Goal: Transaction & Acquisition: Download file/media

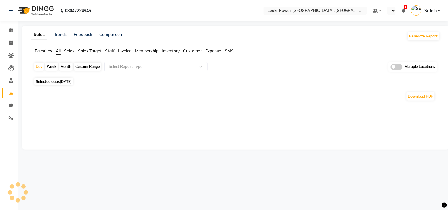
select select "en"
click at [305, 8] on input "text" at bounding box center [293, 11] width 86 height 6
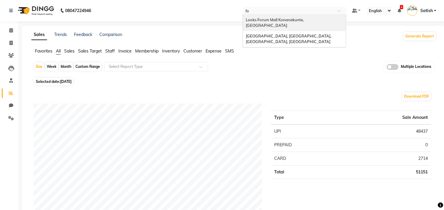
type input "for"
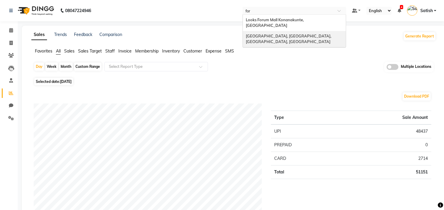
click at [305, 34] on span "[GEOGRAPHIC_DATA], [GEOGRAPHIC_DATA], [GEOGRAPHIC_DATA], [GEOGRAPHIC_DATA]" at bounding box center [289, 39] width 86 height 11
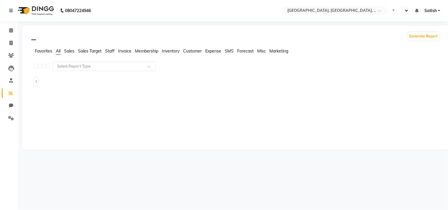
select select "en"
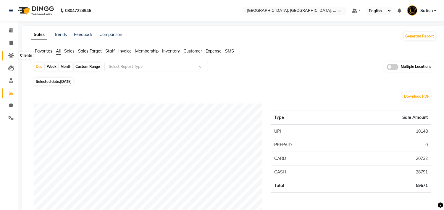
click at [9, 53] on icon at bounding box center [11, 55] width 6 height 4
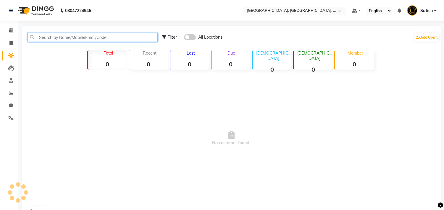
click at [93, 38] on input "text" at bounding box center [92, 37] width 130 height 9
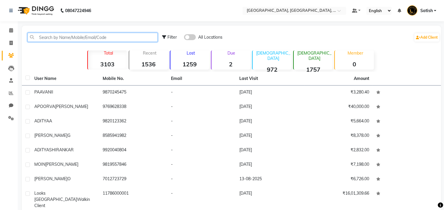
click at [85, 35] on input "text" at bounding box center [92, 37] width 130 height 9
paste input "9833160265"
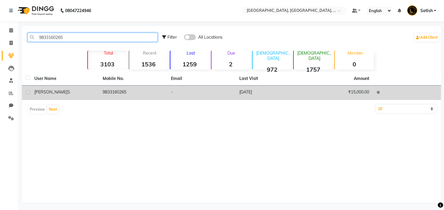
type input "9833160265"
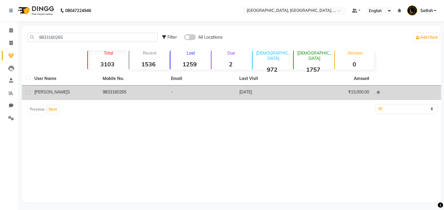
click at [157, 90] on td "9833160265" at bounding box center [133, 93] width 68 height 14
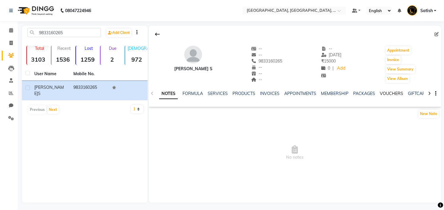
click at [387, 93] on link "VOUCHERS" at bounding box center [390, 93] width 23 height 5
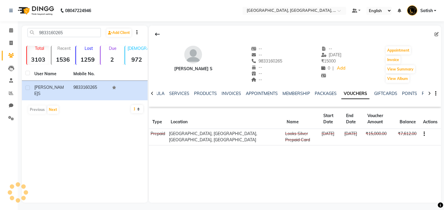
click at [421, 131] on button "button" at bounding box center [423, 134] width 4 height 6
click at [408, 124] on div "Edit" at bounding box center [406, 124] width 14 height 7
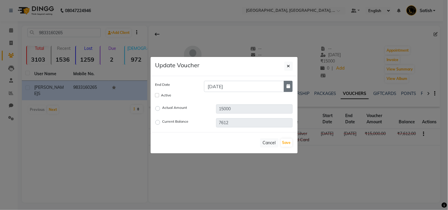
click at [289, 87] on icon "button" at bounding box center [289, 86] width 4 height 4
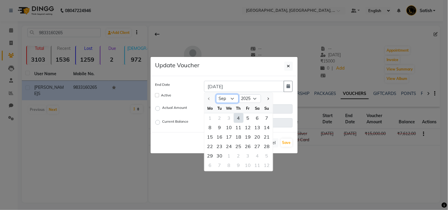
click at [228, 99] on select "Sep Oct Nov Dec" at bounding box center [227, 99] width 22 height 9
select select "12"
click at [216, 95] on select "Sep Oct Nov Dec" at bounding box center [227, 99] width 22 height 9
click at [230, 155] on div "31" at bounding box center [229, 155] width 9 height 9
type input "31-12-2025"
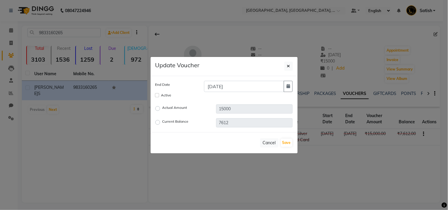
click at [172, 96] on div "Active" at bounding box center [224, 95] width 138 height 7
click at [166, 96] on label "Active" at bounding box center [166, 95] width 10 height 5
click at [159, 96] on input "Active" at bounding box center [157, 95] width 4 height 4
checkbox input "true"
click at [288, 144] on button "Save" at bounding box center [287, 143] width 12 height 8
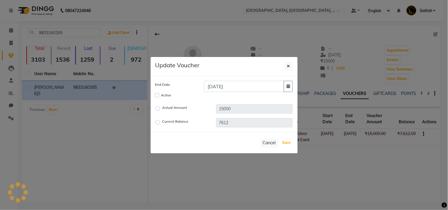
checkbox input "false"
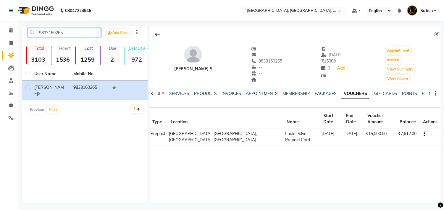
drag, startPoint x: 77, startPoint y: 33, endPoint x: 1, endPoint y: 33, distance: 76.2
click at [1, 33] on app-home "08047224946 Select Location × Looks Fort, Mumbai, Fort, Mumbai Default Panel My…" at bounding box center [222, 106] width 444 height 212
paste input "21923436"
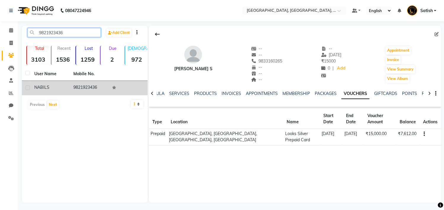
type input "9821923436"
click at [83, 87] on td "9821923436" at bounding box center [89, 88] width 39 height 14
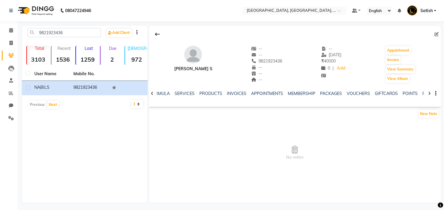
click at [351, 90] on div "NOTES FORMULA SERVICES PRODUCTS INVOICES APPOINTMENTS MEMBERSHIP PACKAGES VOUCH…" at bounding box center [295, 94] width 292 height 20
click at [351, 93] on link "VOUCHERS" at bounding box center [357, 93] width 23 height 5
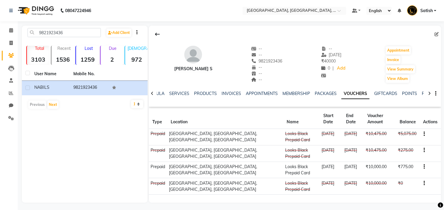
click at [423, 150] on icon "button" at bounding box center [423, 150] width 1 height 0
click at [380, 137] on div "Edit" at bounding box center [394, 137] width 37 height 7
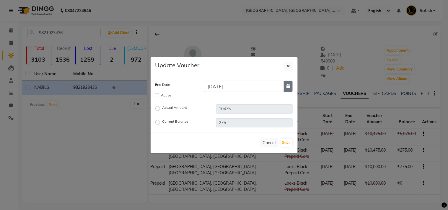
click at [287, 87] on icon "button" at bounding box center [289, 86] width 4 height 4
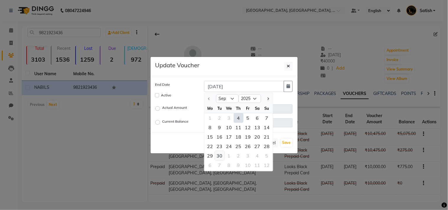
click at [220, 154] on div "30" at bounding box center [219, 155] width 9 height 9
type input "30-09-2025"
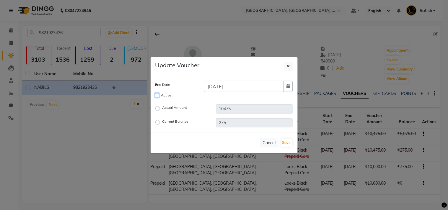
click at [157, 93] on input "Active" at bounding box center [157, 95] width 4 height 4
checkbox input "true"
click at [287, 140] on button "Save" at bounding box center [287, 143] width 12 height 8
checkbox input "false"
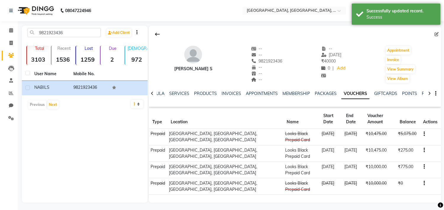
click at [421, 131] on button "button" at bounding box center [423, 134] width 4 height 6
click at [382, 127] on div "Edit" at bounding box center [394, 127] width 37 height 7
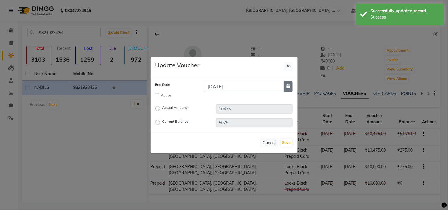
click at [285, 86] on button "button" at bounding box center [288, 86] width 9 height 11
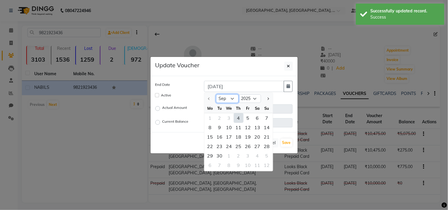
click at [223, 98] on select "Sep Oct Nov Dec" at bounding box center [227, 99] width 22 height 9
select select "12"
click at [216, 95] on select "Sep Oct Nov Dec" at bounding box center [227, 99] width 22 height 9
click at [226, 156] on div "31" at bounding box center [229, 155] width 9 height 9
type input "31-12-2025"
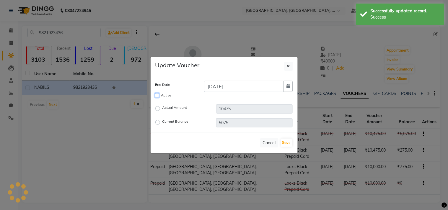
click at [157, 95] on input "Active" at bounding box center [157, 95] width 4 height 4
checkbox input "true"
click at [287, 141] on button "Save" at bounding box center [287, 143] width 12 height 8
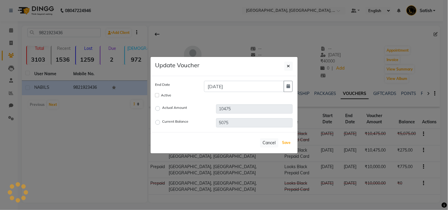
checkbox input "false"
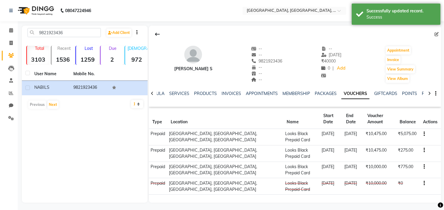
click at [421, 131] on button "button" at bounding box center [423, 134] width 4 height 6
click at [423, 150] on icon "button" at bounding box center [423, 150] width 1 height 0
click at [387, 143] on div "Merge" at bounding box center [394, 145] width 37 height 7
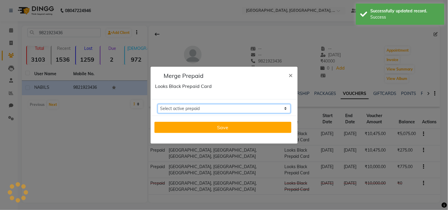
click at [252, 110] on select "Select active prepaid" at bounding box center [224, 108] width 133 height 9
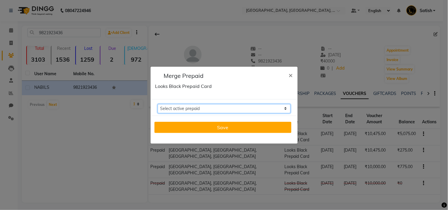
select select "272795"
click at [158, 104] on select "Select active prepaid Looks Black Prepaid Card Balance: 775 Looks Black Prepaid…" at bounding box center [224, 108] width 133 height 9
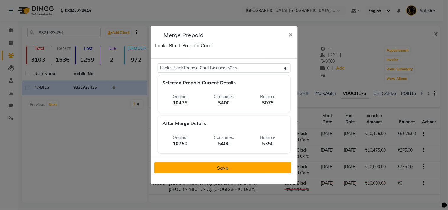
click at [231, 168] on button "Save" at bounding box center [223, 168] width 137 height 11
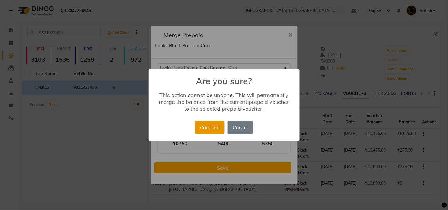
click at [210, 126] on button "Continue" at bounding box center [210, 127] width 30 height 13
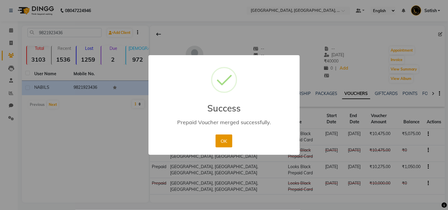
click at [220, 143] on button "OK" at bounding box center [224, 141] width 17 height 13
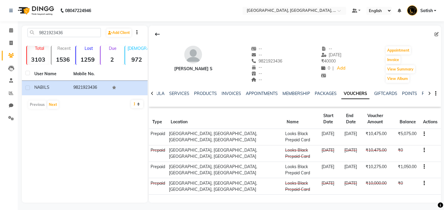
click at [423, 167] on icon "button" at bounding box center [423, 167] width 1 height 0
click at [401, 180] on div "NABIL S -- -- 9821923436 -- -- -- -- 01-08-2025 ₹ 40000 0 | Add Appointment Inv…" at bounding box center [295, 114] width 292 height 177
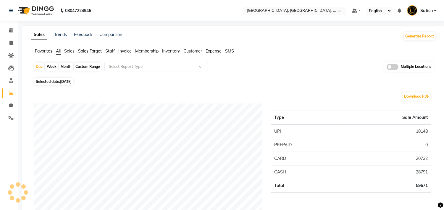
click at [288, 12] on input "text" at bounding box center [288, 11] width 86 height 6
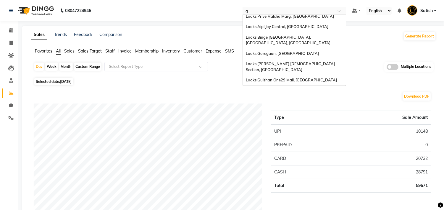
scroll to position [254, 0]
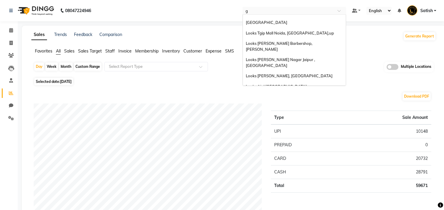
type input "go"
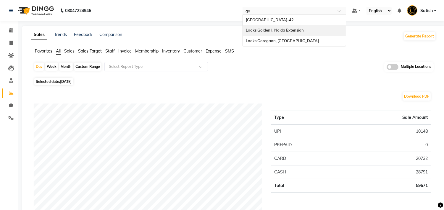
click at [278, 28] on span "Looks Golden I, Noida Extension" at bounding box center [275, 30] width 58 height 5
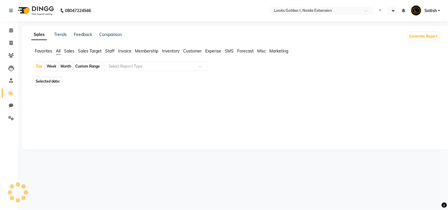
select select "en"
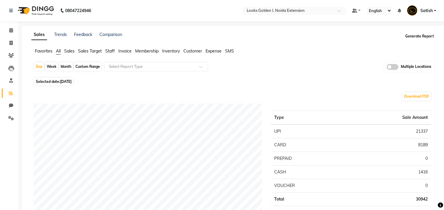
click at [412, 35] on button "Generate Report" at bounding box center [419, 36] width 32 height 8
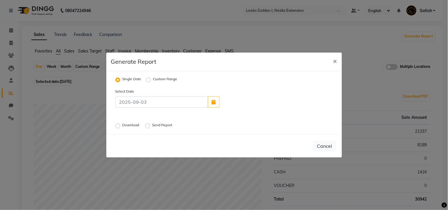
click at [159, 78] on label "Custom Range" at bounding box center [165, 80] width 24 height 7
click at [152, 78] on input "Custom Range" at bounding box center [149, 80] width 4 height 4
radio input "true"
select select "9"
select select "2025"
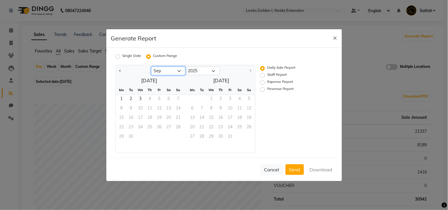
click at [166, 69] on select "Jan Feb Mar Apr May Jun [DATE] Aug Sep" at bounding box center [168, 71] width 34 height 9
select select "8"
click at [151, 67] on select "Jan Feb Mar Apr May Jun [DATE] Aug Sep" at bounding box center [168, 71] width 34 height 9
click at [158, 99] on span "1" at bounding box center [159, 99] width 9 height 9
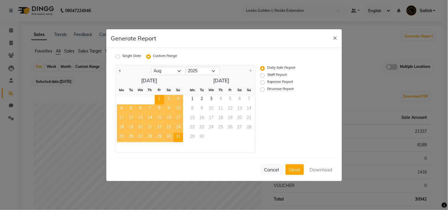
click at [180, 136] on span "31" at bounding box center [178, 137] width 9 height 9
click at [267, 89] on label "Revenue Report" at bounding box center [280, 89] width 26 height 7
click at [264, 89] on input "Revenue Report" at bounding box center [264, 89] width 4 height 4
radio input "true"
click at [320, 170] on button "Download" at bounding box center [321, 170] width 30 height 11
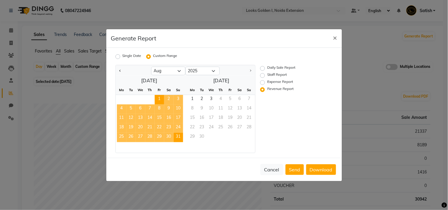
click at [225, 38] on div "Generate Report ×" at bounding box center [224, 38] width 236 height 19
click at [334, 37] on span "×" at bounding box center [335, 37] width 4 height 9
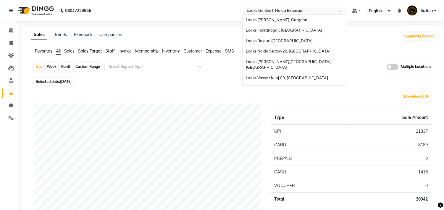
click at [289, 9] on input "text" at bounding box center [288, 11] width 86 height 6
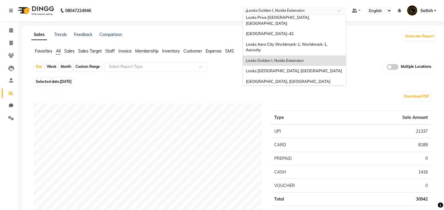
scroll to position [21, 0]
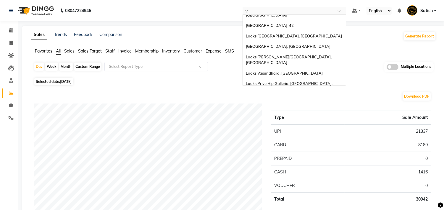
type input "va"
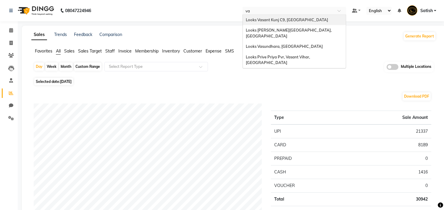
scroll to position [0, 0]
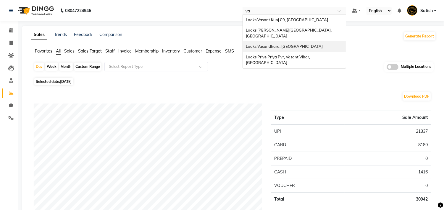
click at [274, 44] on span "Looks Vasundhara, [GEOGRAPHIC_DATA]" at bounding box center [284, 46] width 77 height 5
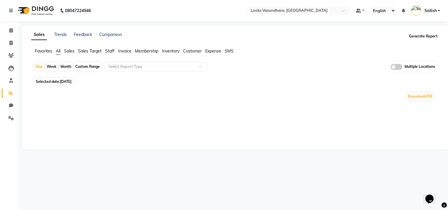
click at [417, 36] on button "Generate Report" at bounding box center [424, 36] width 32 height 8
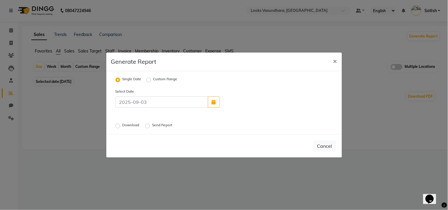
click at [154, 77] on label "Custom Range" at bounding box center [165, 80] width 24 height 7
click at [152, 78] on input "Custom Range" at bounding box center [149, 80] width 4 height 4
radio input "true"
select select "9"
select select "2025"
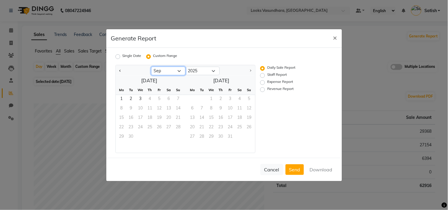
click at [165, 71] on select "Jan Feb Mar Apr May Jun [DATE] Aug Sep" at bounding box center [168, 71] width 34 height 9
select select "8"
click at [151, 67] on select "Jan Feb Mar Apr May Jun [DATE] Aug Sep" at bounding box center [168, 71] width 34 height 9
click at [160, 98] on span "1" at bounding box center [159, 99] width 9 height 9
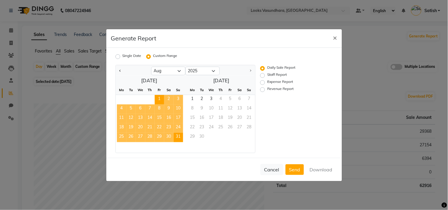
click at [179, 138] on span "31" at bounding box center [178, 137] width 9 height 9
click at [267, 90] on label "Revenue Report" at bounding box center [280, 89] width 26 height 7
click at [262, 90] on input "Revenue Report" at bounding box center [264, 89] width 4 height 4
radio input "true"
click at [322, 169] on button "Download" at bounding box center [321, 170] width 30 height 11
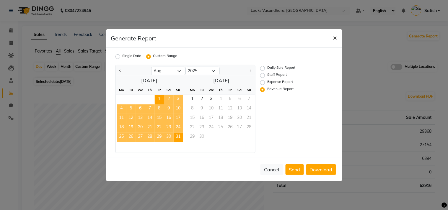
click at [334, 37] on span "×" at bounding box center [335, 37] width 4 height 9
